Goal: Navigation & Orientation: Find specific page/section

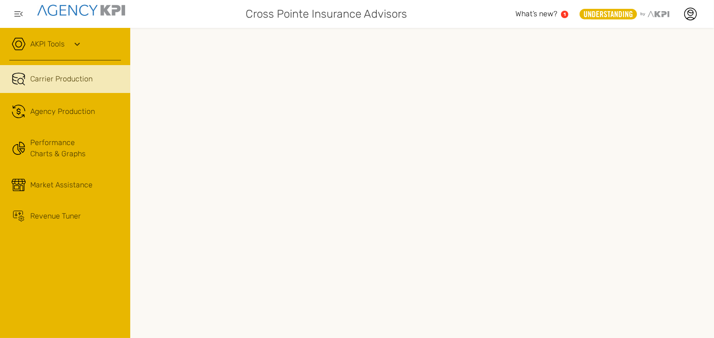
click at [78, 43] on icon at bounding box center [76, 44] width 5 height 3
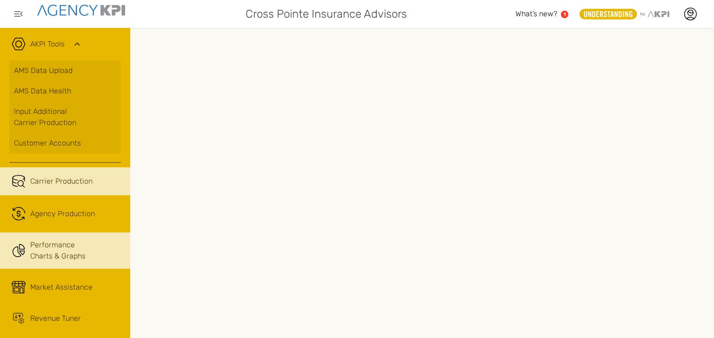
scroll to position [7, 0]
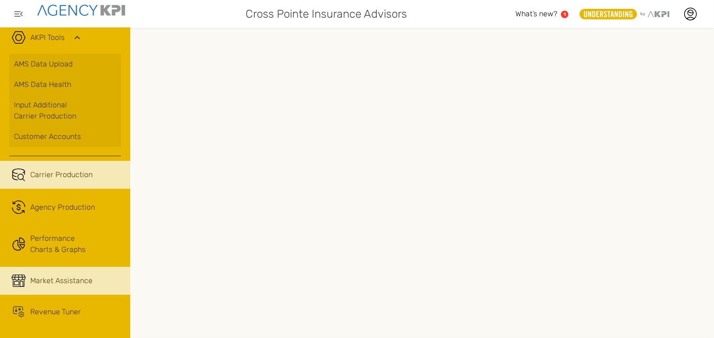
click at [67, 278] on span "Market Assistance" at bounding box center [61, 280] width 62 height 11
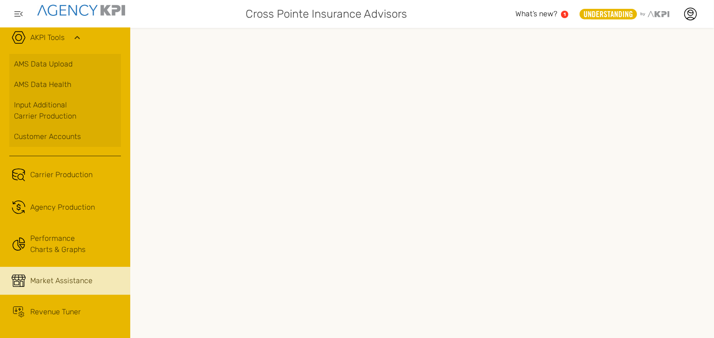
click at [56, 284] on span "Market Assistance" at bounding box center [61, 280] width 62 height 11
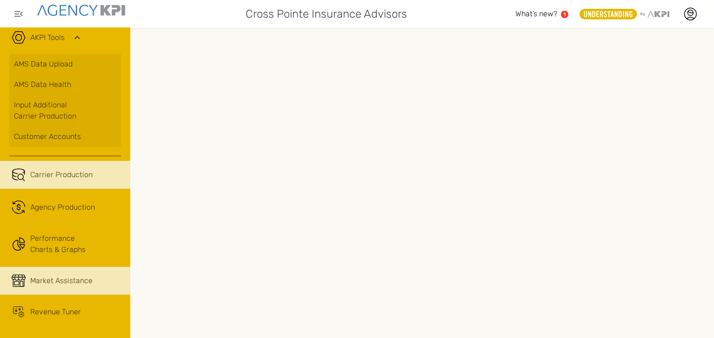
click at [60, 167] on link "Carrier Production" at bounding box center [65, 175] width 130 height 28
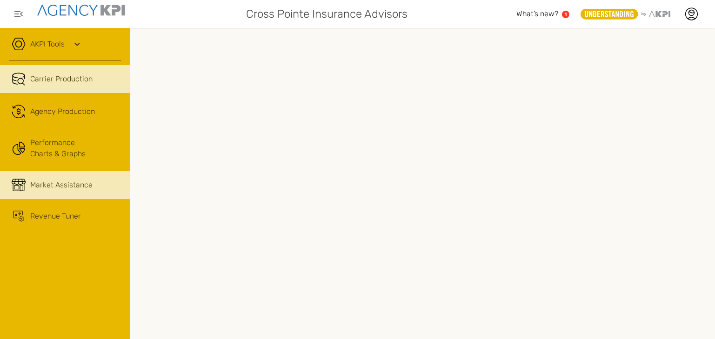
click at [63, 179] on span "Market Assistance" at bounding box center [61, 184] width 62 height 11
